Goal: Transaction & Acquisition: Purchase product/service

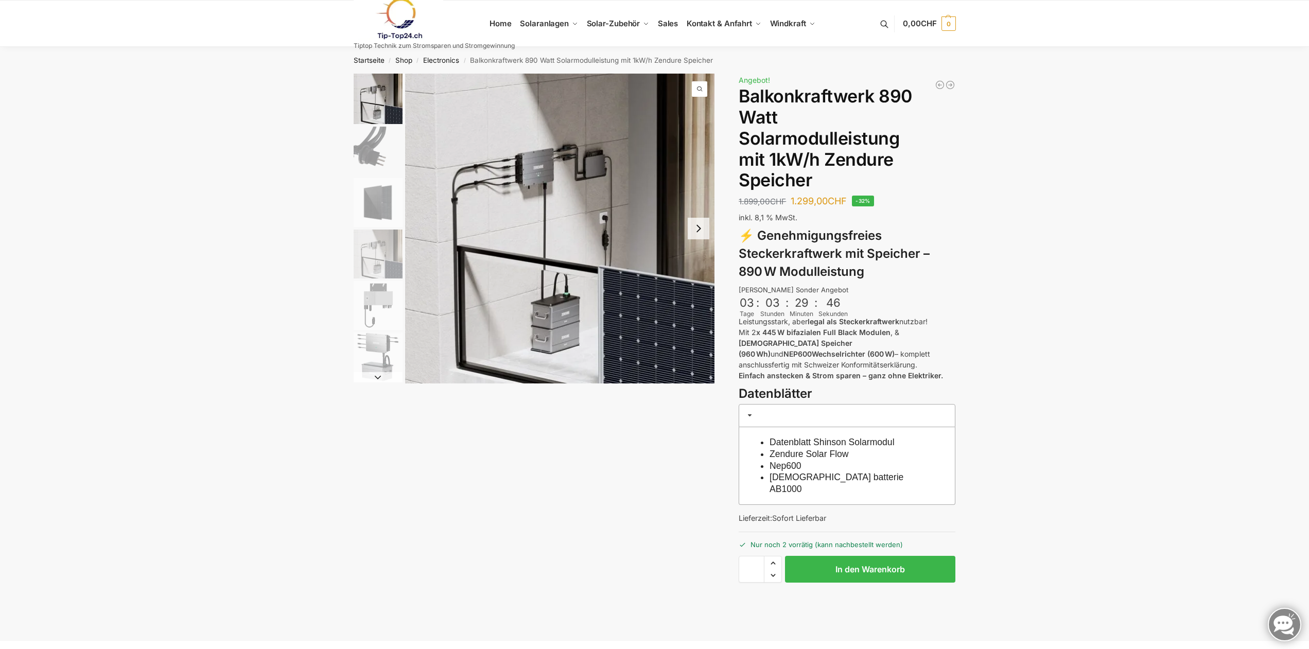
click at [701, 232] on button "Next slide" at bounding box center [699, 229] width 22 height 22
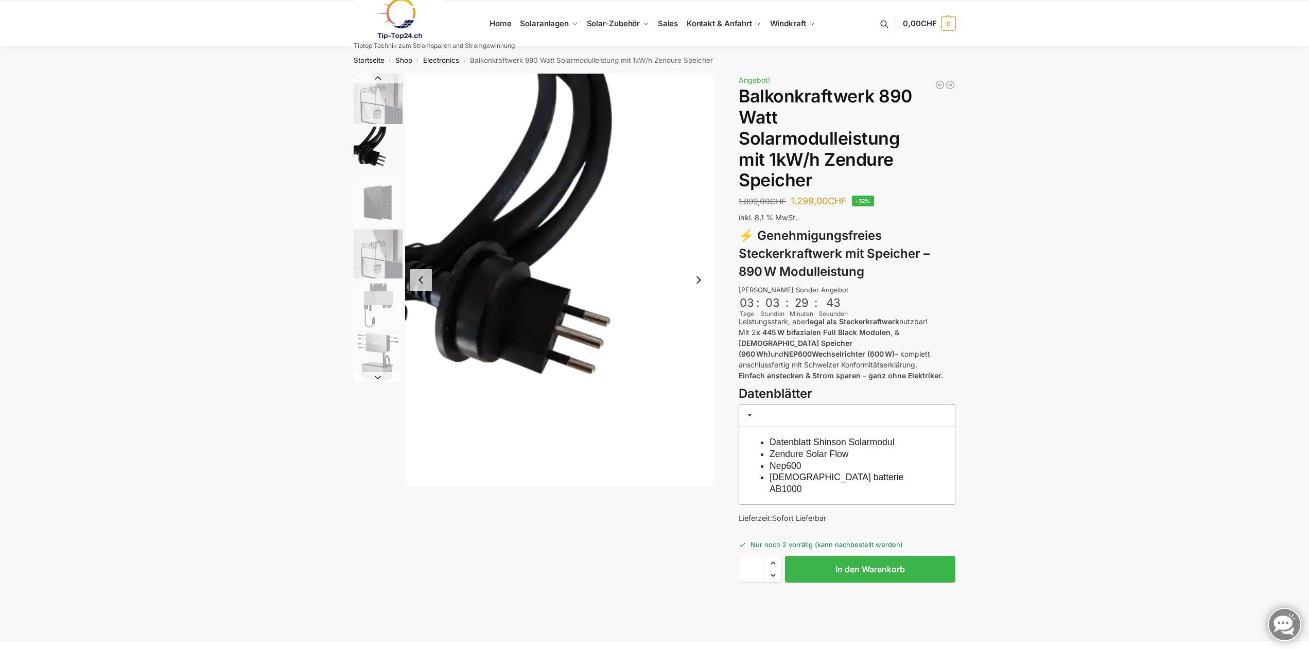
click at [700, 284] on button "Next slide" at bounding box center [699, 280] width 22 height 22
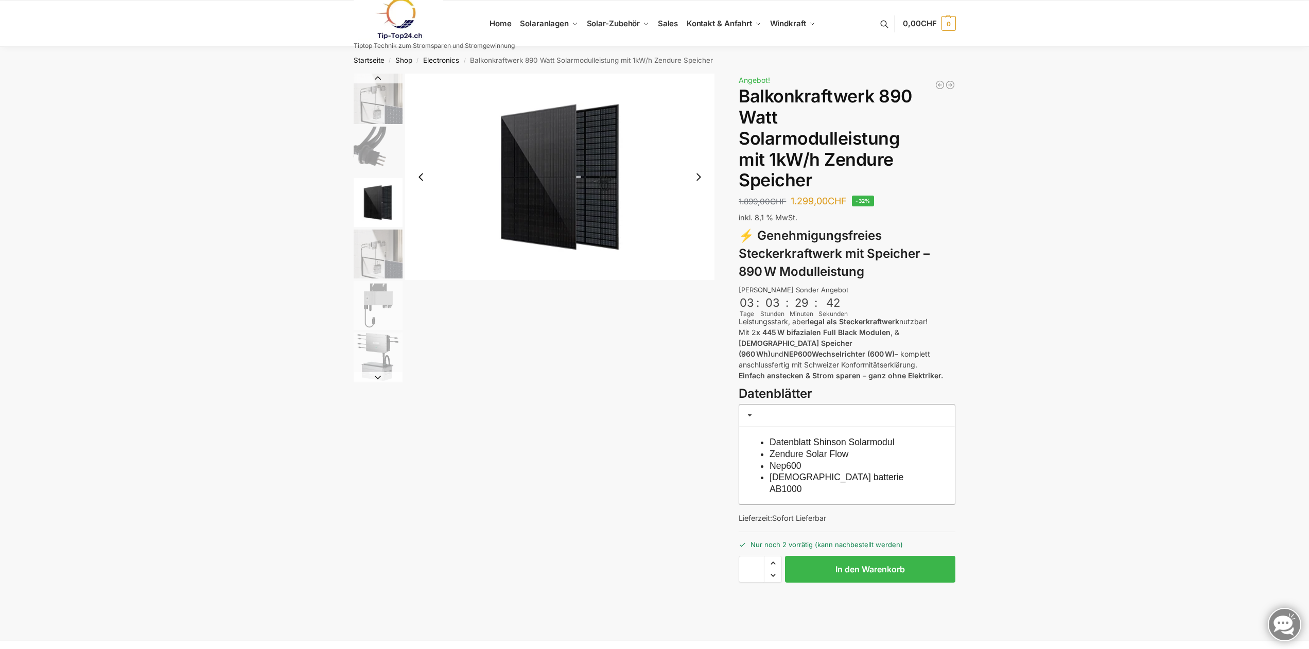
click at [700, 184] on button "Next slide" at bounding box center [699, 177] width 22 height 22
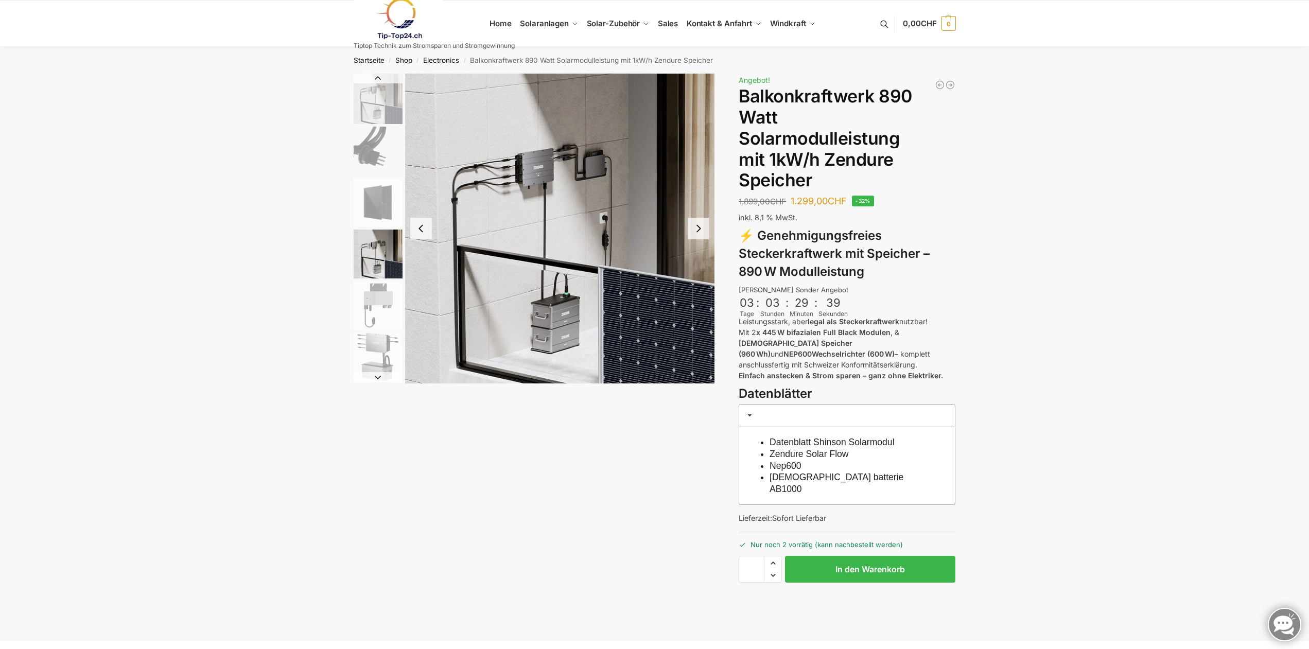
click at [365, 294] on img "5 / 6" at bounding box center [378, 305] width 49 height 49
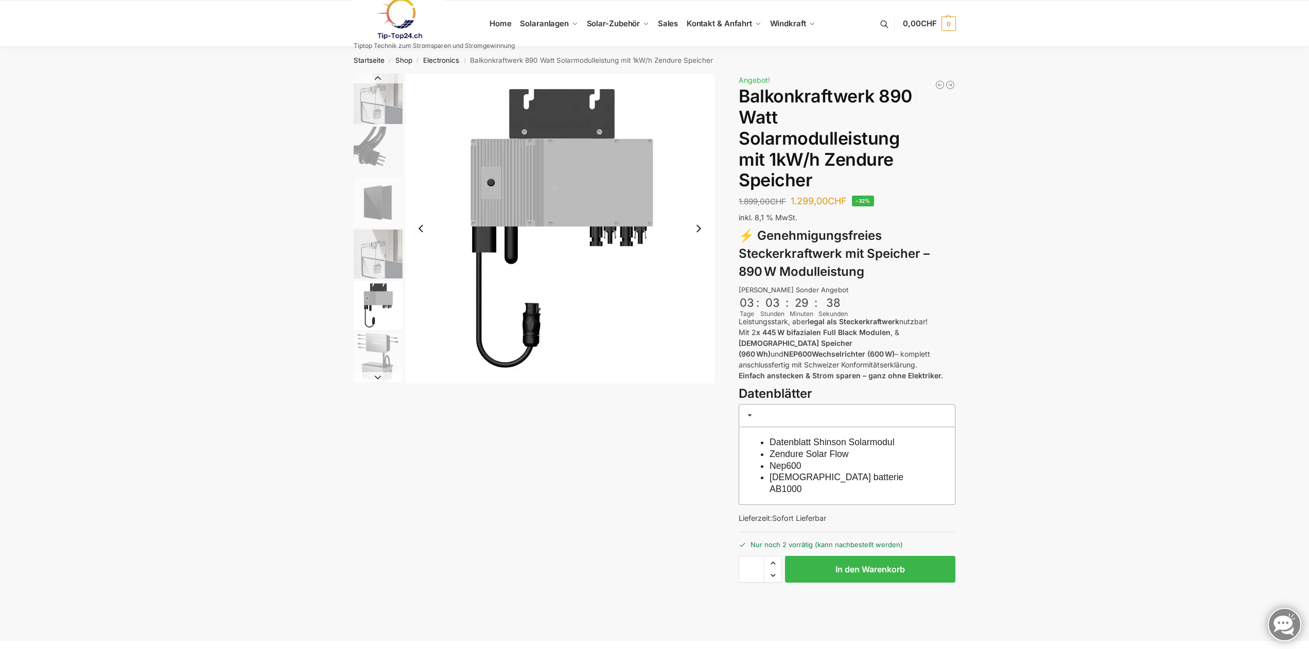
click at [365, 340] on img "6 / 6" at bounding box center [378, 357] width 49 height 49
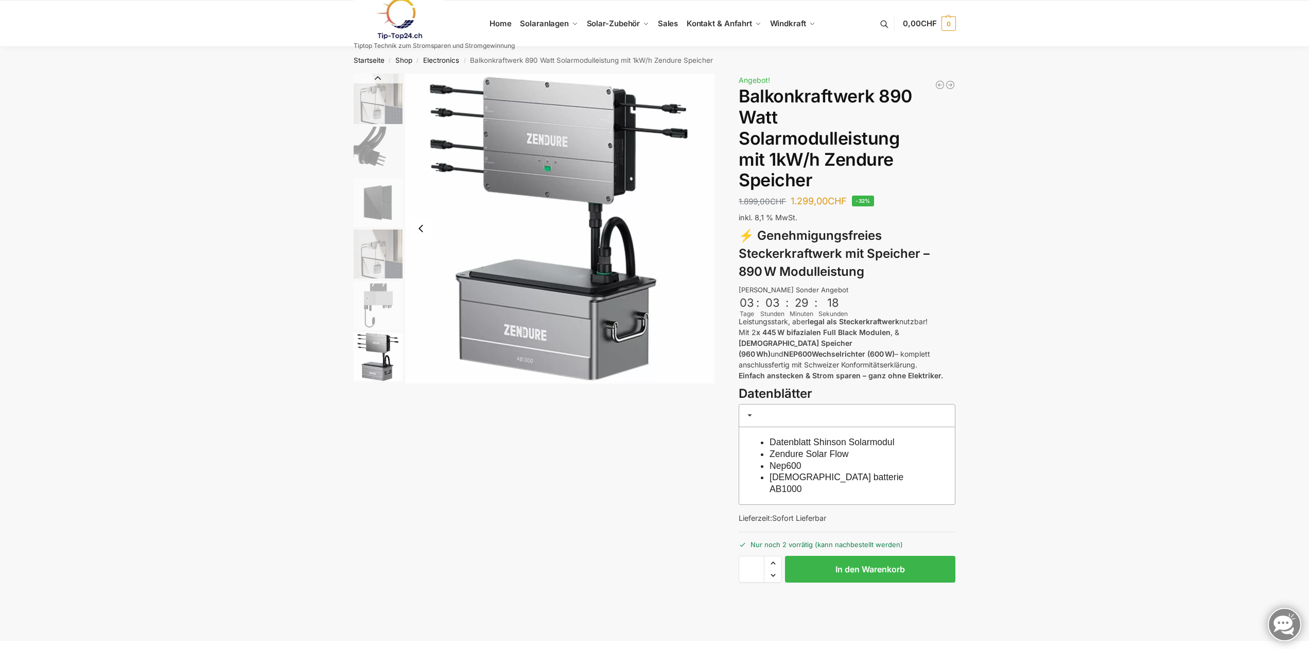
click at [397, 254] on img "4 / 6" at bounding box center [378, 254] width 49 height 49
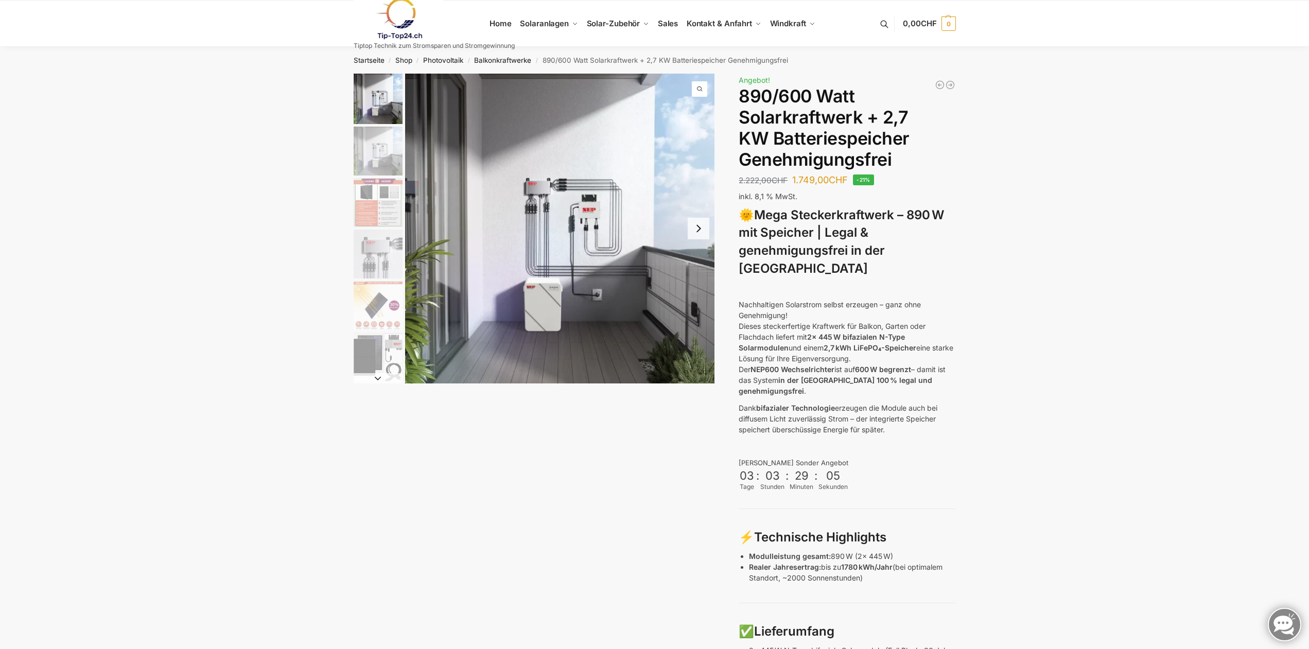
click at [702, 231] on button "Next slide" at bounding box center [699, 229] width 22 height 22
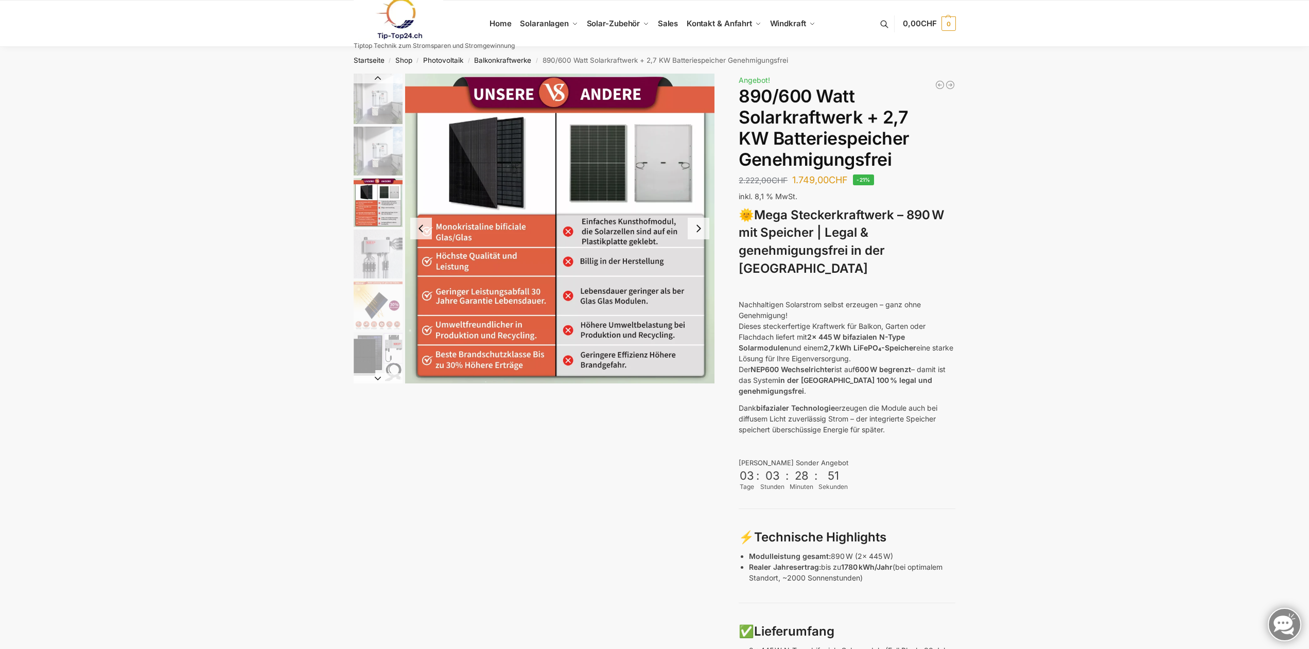
click at [700, 231] on button "Next slide" at bounding box center [699, 229] width 22 height 22
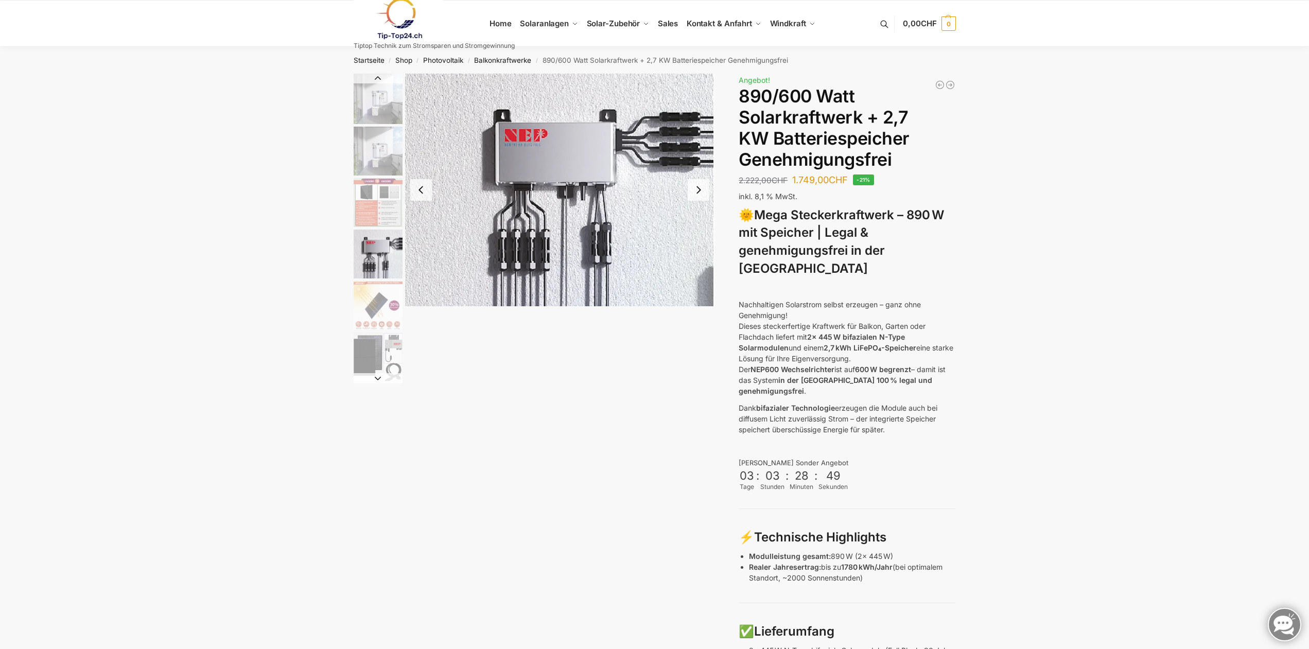
click at [363, 304] on img "5 / 12" at bounding box center [378, 305] width 49 height 49
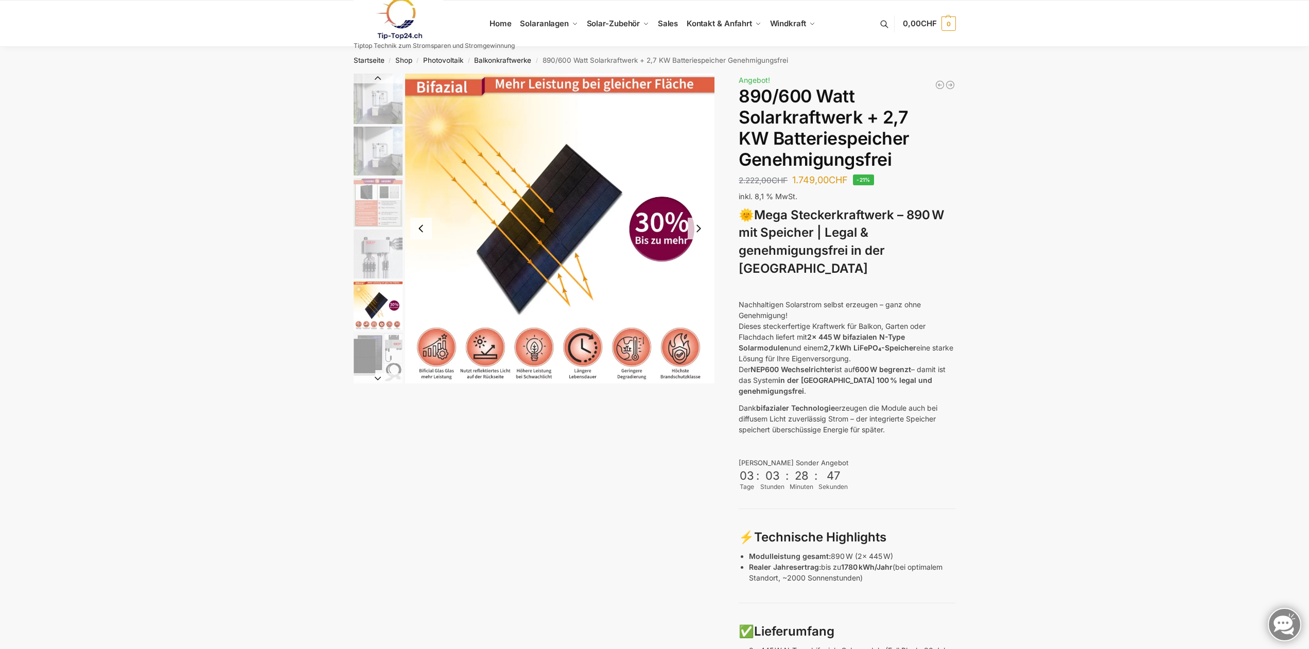
click at [376, 351] on img "6 / 12" at bounding box center [378, 357] width 49 height 49
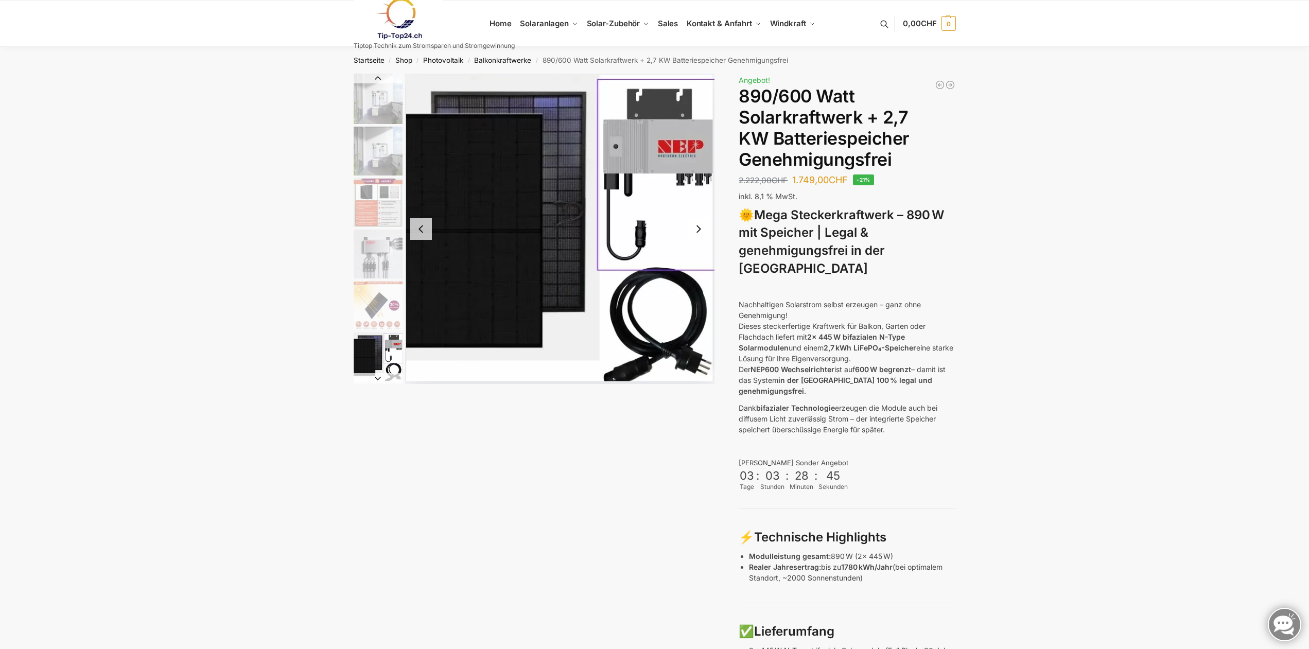
click at [374, 378] on button "Next slide" at bounding box center [378, 378] width 49 height 10
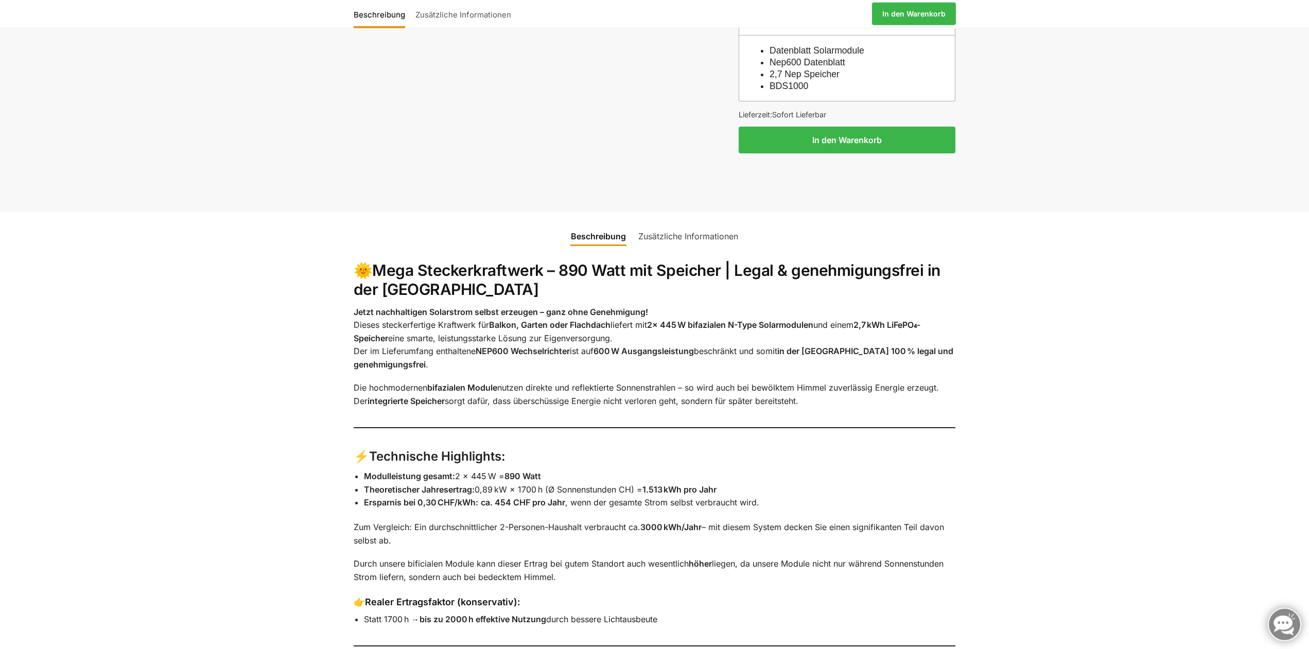
scroll to position [997, 0]
click at [682, 223] on link "Zusätzliche Informationen" at bounding box center [688, 235] width 112 height 25
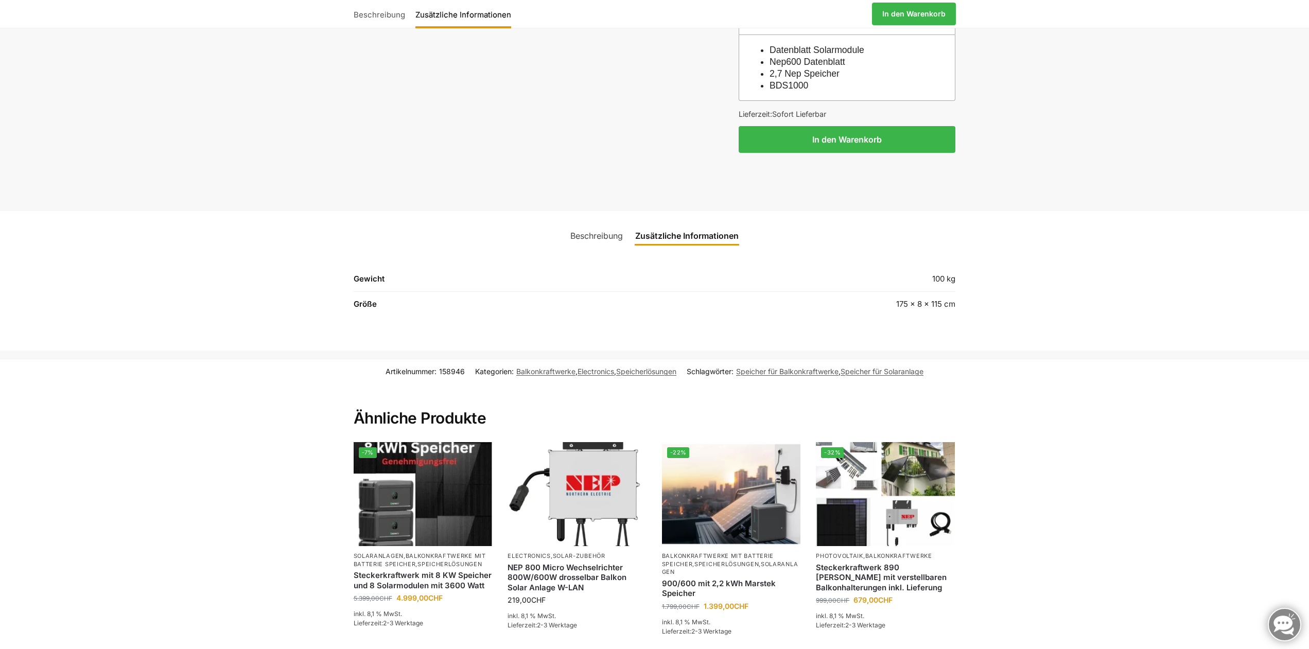
click at [627, 223] on link "Beschreibung" at bounding box center [596, 235] width 65 height 25
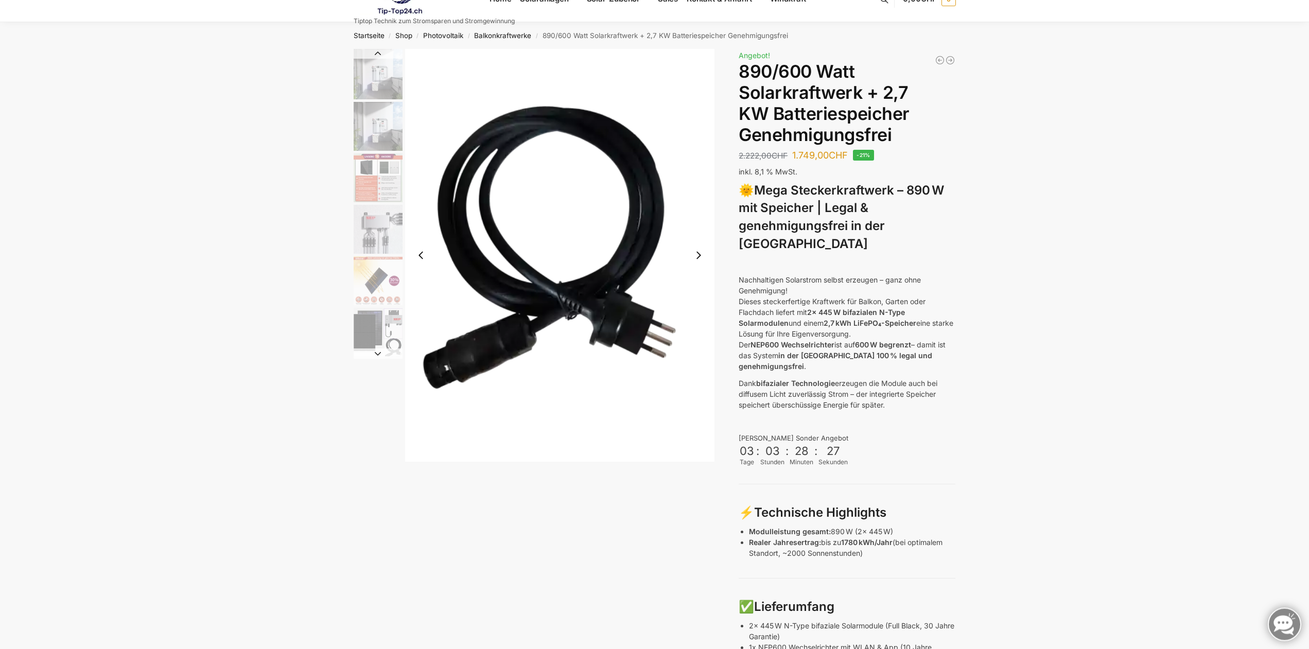
scroll to position [0, 0]
